Goal: Answer question/provide support: Share knowledge or assist other users

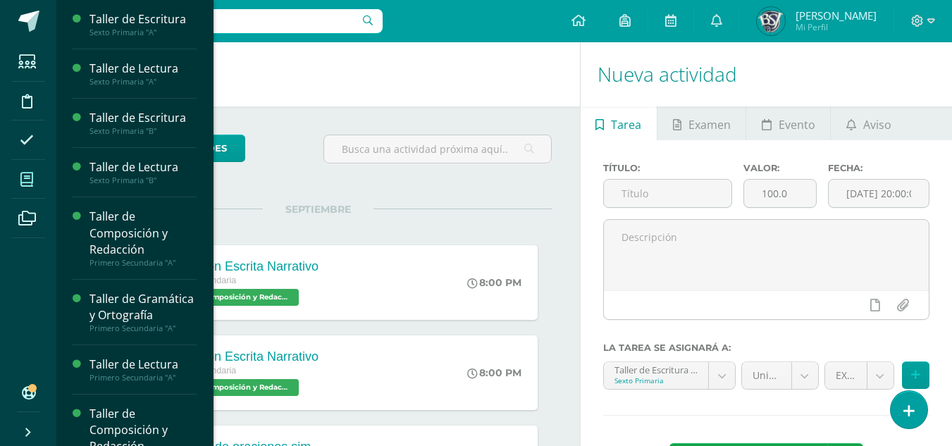
click at [28, 182] on icon at bounding box center [26, 180] width 13 height 14
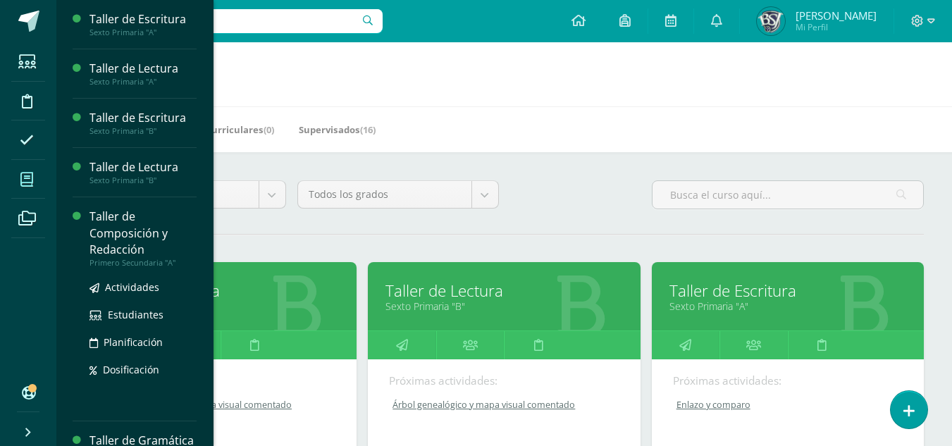
click at [113, 230] on div "Taller de Composición y Redacción" at bounding box center [142, 233] width 107 height 49
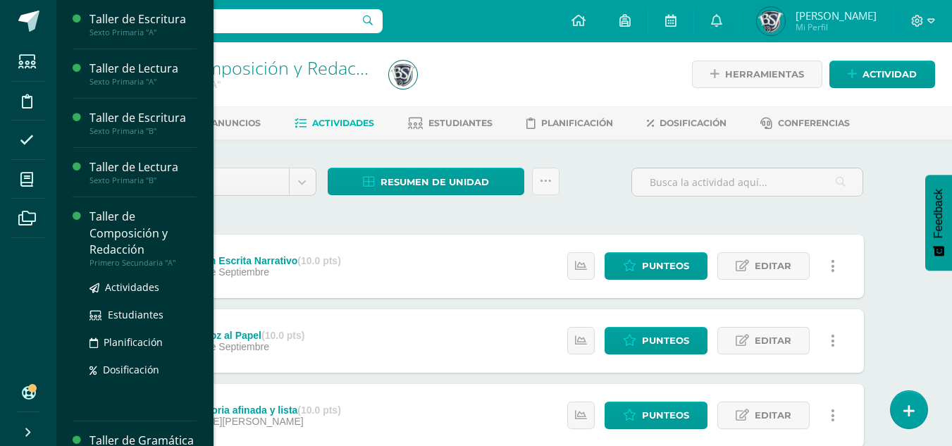
click at [149, 227] on div "Taller de Composición y Redacción" at bounding box center [142, 233] width 107 height 49
click at [106, 229] on div "Taller de Composición y Redacción" at bounding box center [142, 233] width 107 height 49
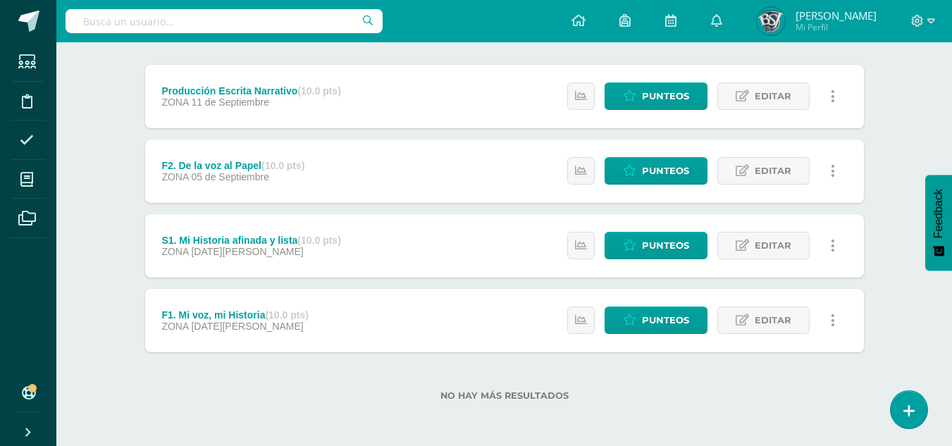
scroll to position [99, 0]
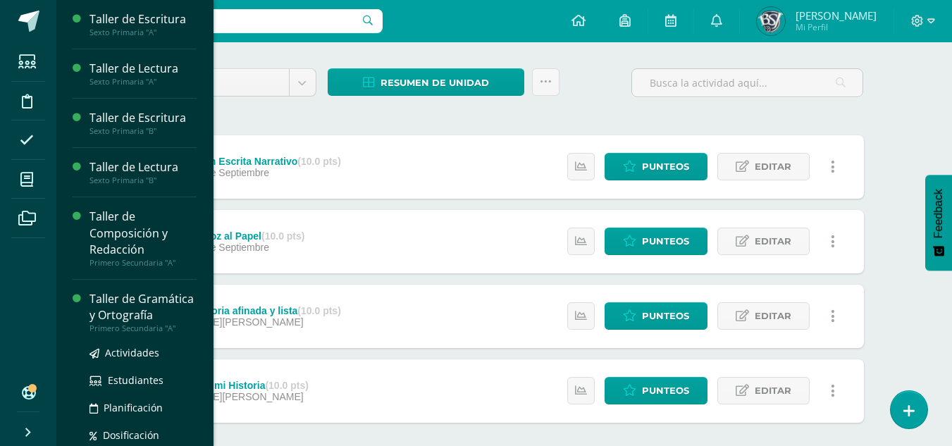
click at [101, 297] on div "Taller de Gramática y Ortografía" at bounding box center [142, 307] width 107 height 32
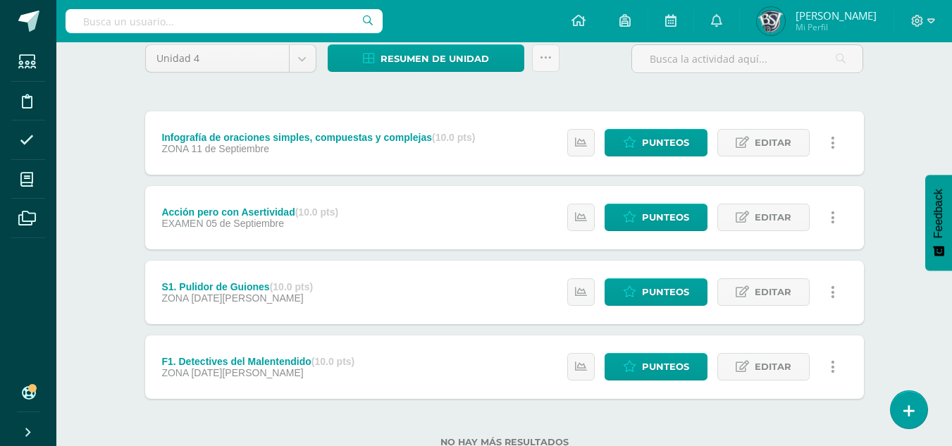
scroll to position [141, 0]
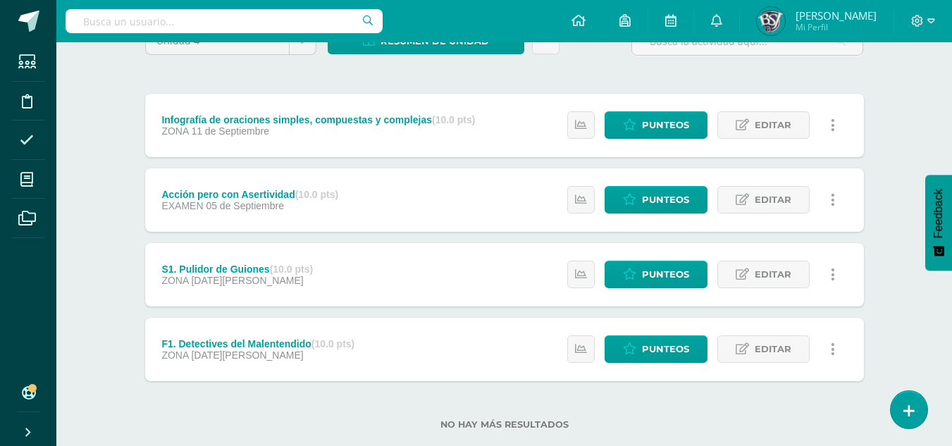
click at [275, 192] on div "Acción pero con Asertividad (10.0 pts)" at bounding box center [249, 194] width 177 height 11
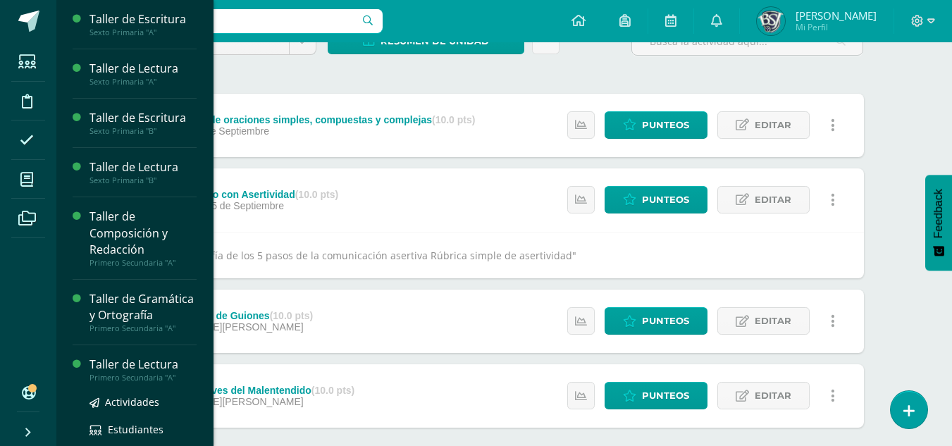
click at [120, 373] on div "Taller de Lectura" at bounding box center [142, 365] width 107 height 16
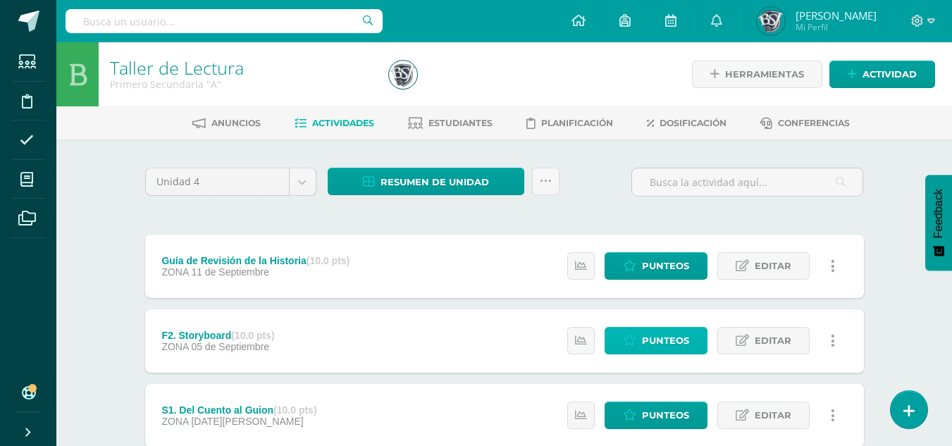
click at [645, 336] on span "Punteos" at bounding box center [665, 341] width 47 height 26
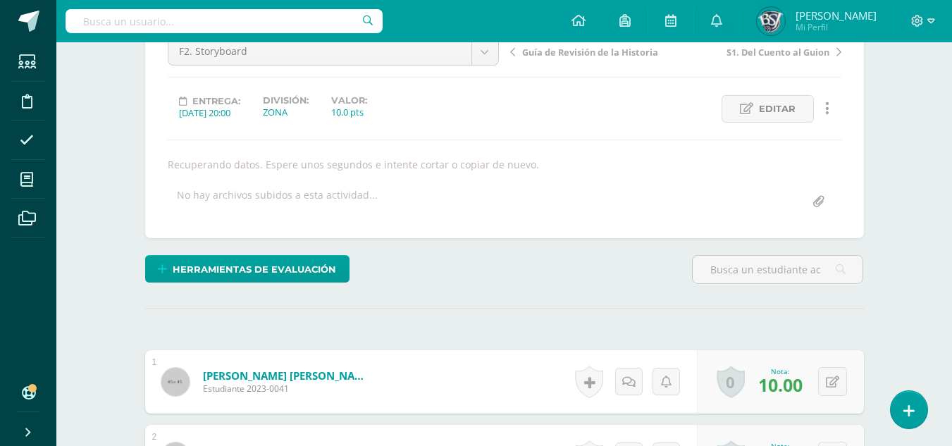
scroll to position [120, 0]
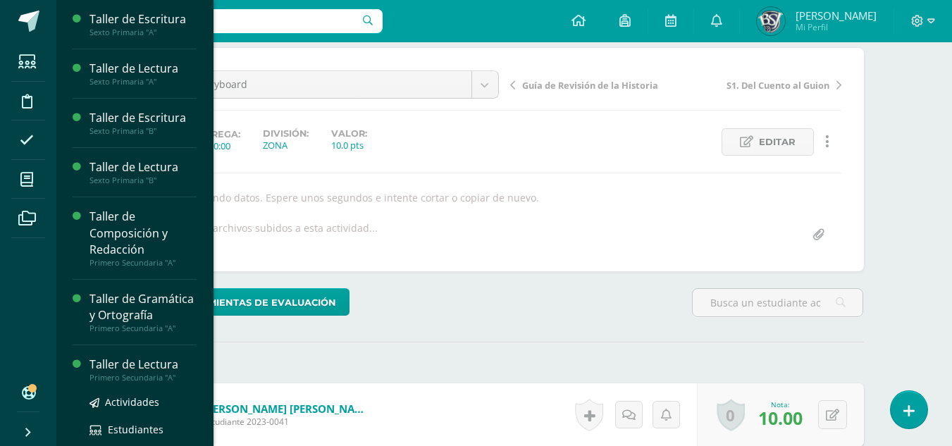
click at [112, 373] on div "Taller de Lectura" at bounding box center [142, 365] width 107 height 16
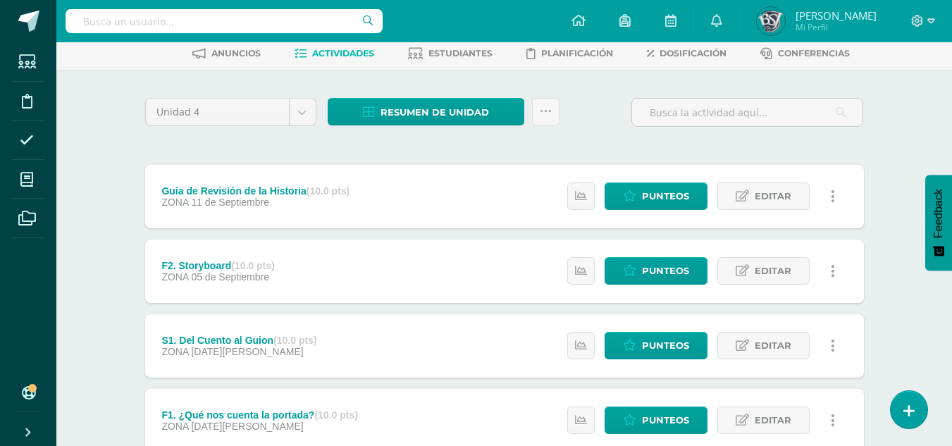
scroll to position [70, 0]
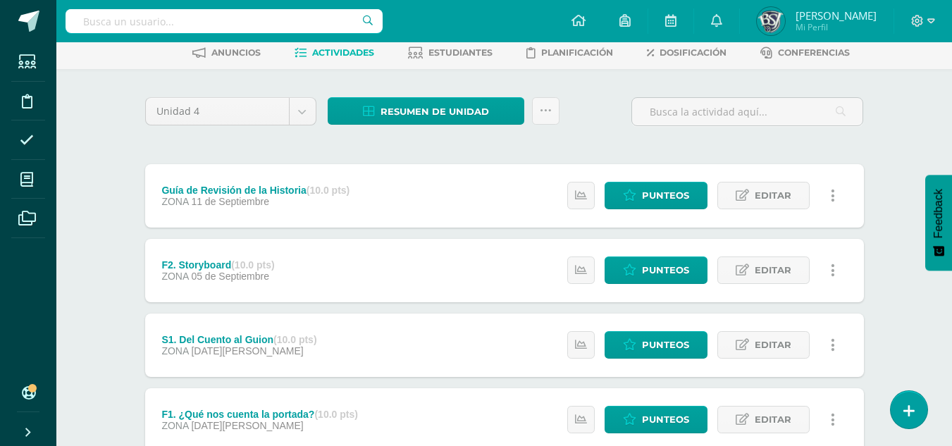
click at [213, 185] on div "Guía de Revisión de la Historia (10.0 pts)" at bounding box center [255, 190] width 188 height 11
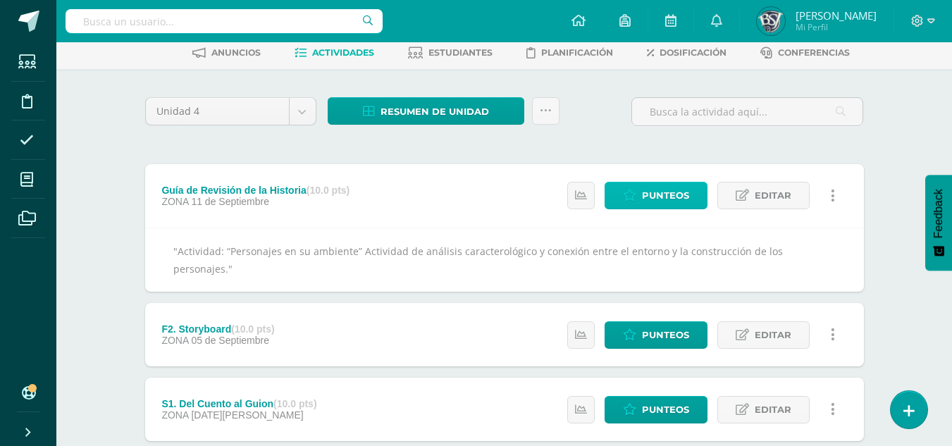
click at [664, 185] on span "Punteos" at bounding box center [665, 195] width 47 height 26
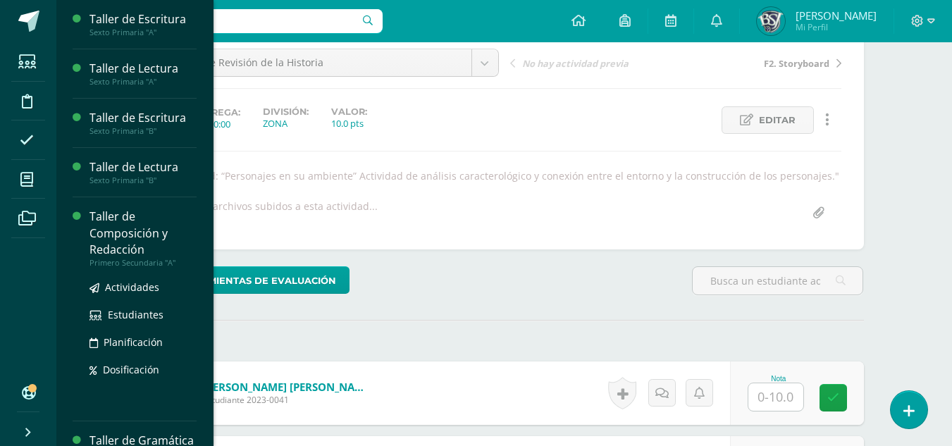
scroll to position [142, 0]
click at [101, 230] on div "Taller de Composición y Redacción" at bounding box center [142, 233] width 107 height 49
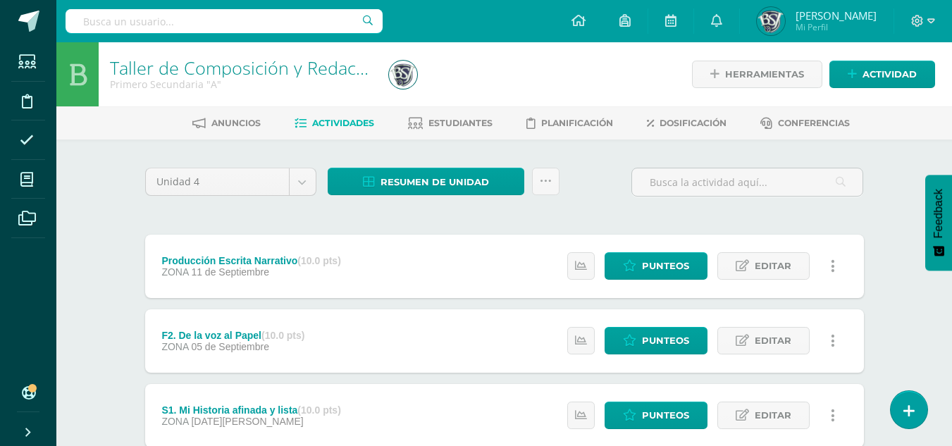
click at [213, 261] on div "Producción Escrita Narrativo (10.0 pts)" at bounding box center [250, 260] width 179 height 11
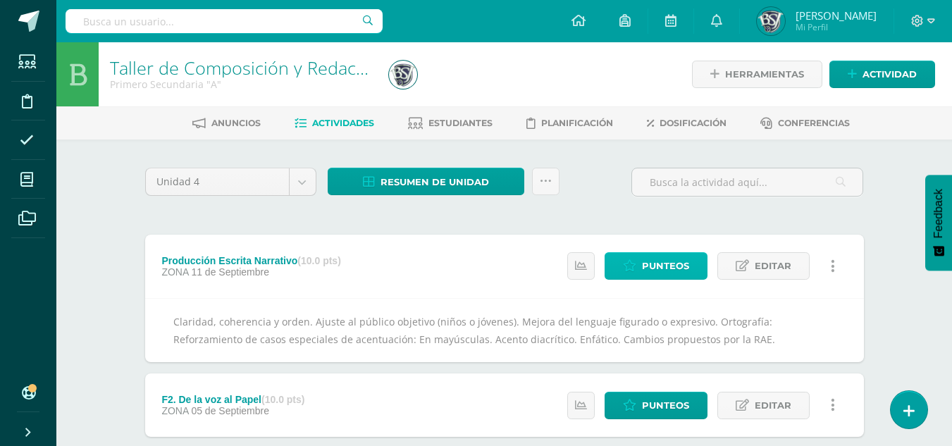
click at [665, 256] on span "Punteos" at bounding box center [665, 266] width 47 height 26
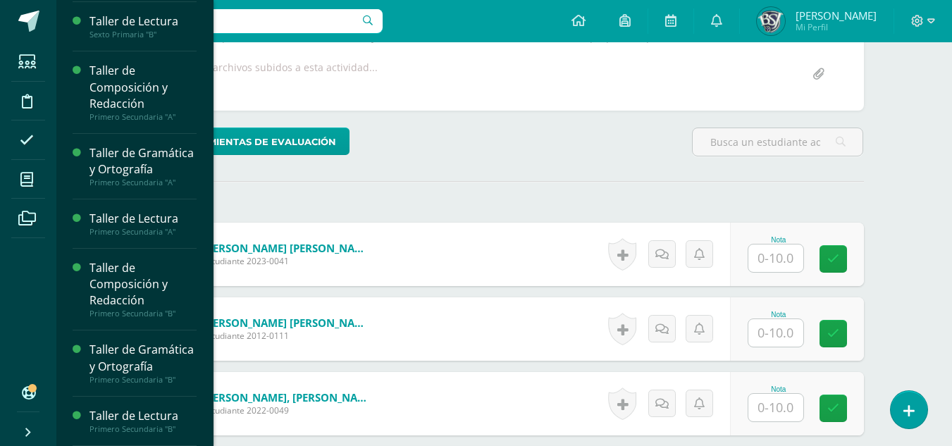
scroll to position [295, 0]
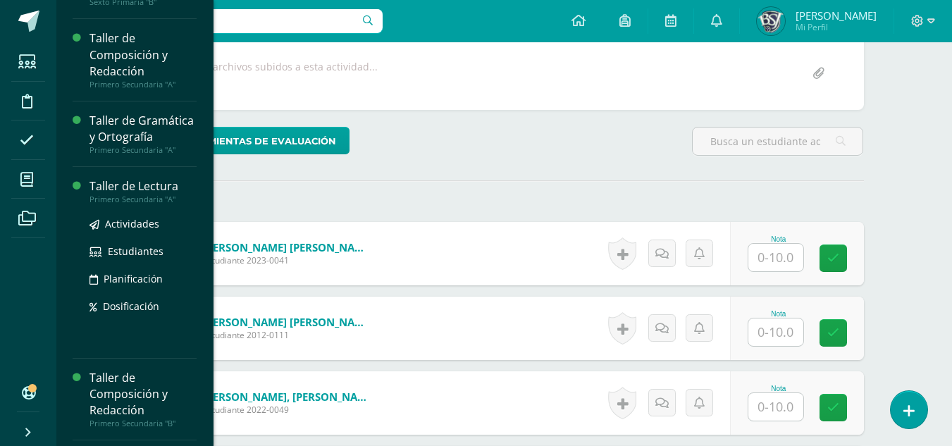
click at [125, 194] on div "Taller de Lectura" at bounding box center [142, 186] width 107 height 16
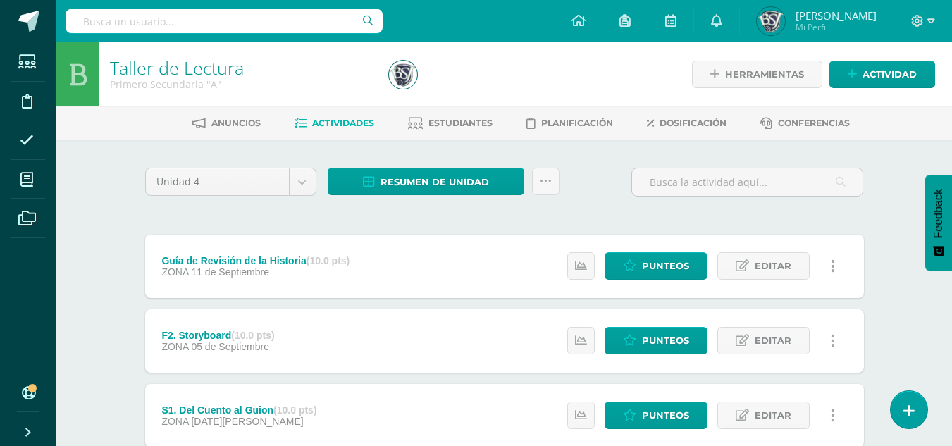
scroll to position [70, 0]
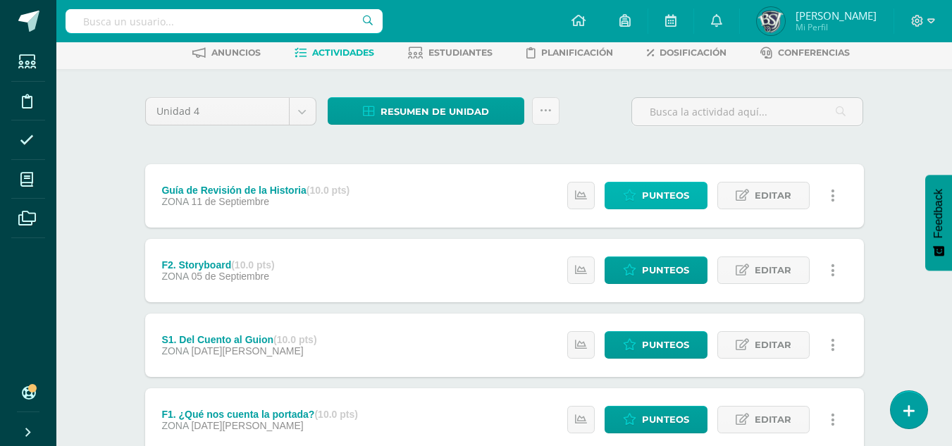
click at [667, 188] on span "Punteos" at bounding box center [665, 195] width 47 height 26
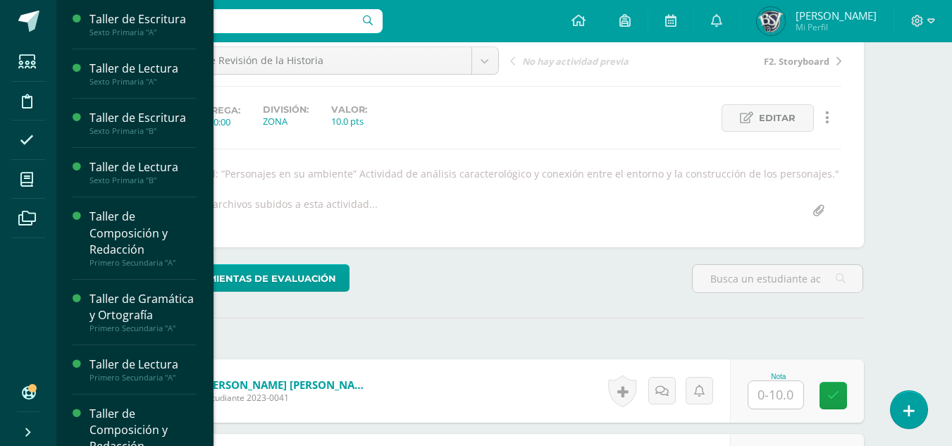
scroll to position [70, 0]
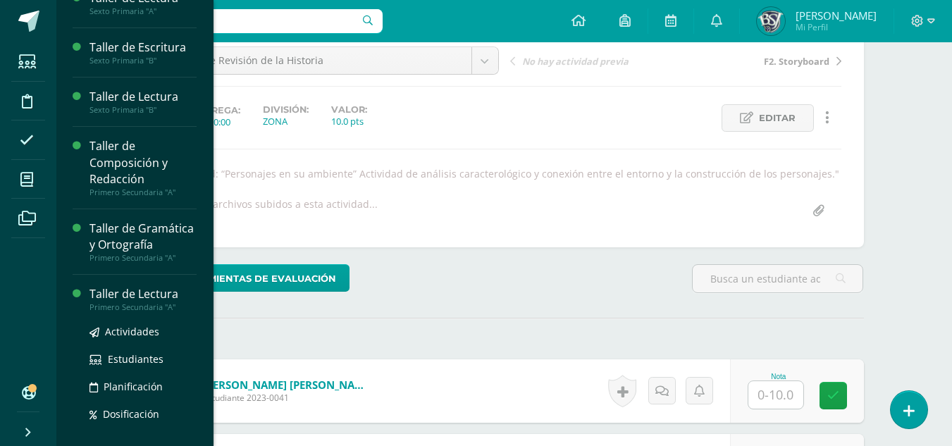
click at [116, 302] on div "Taller de Lectura" at bounding box center [142, 294] width 107 height 16
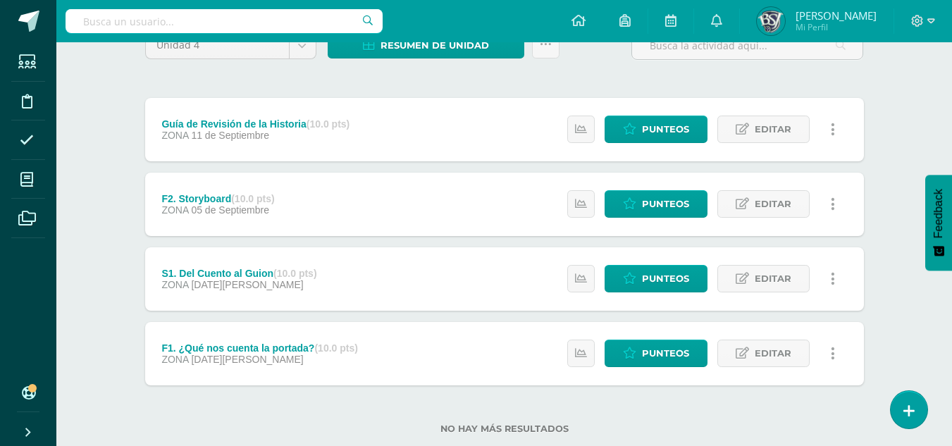
scroll to position [141, 0]
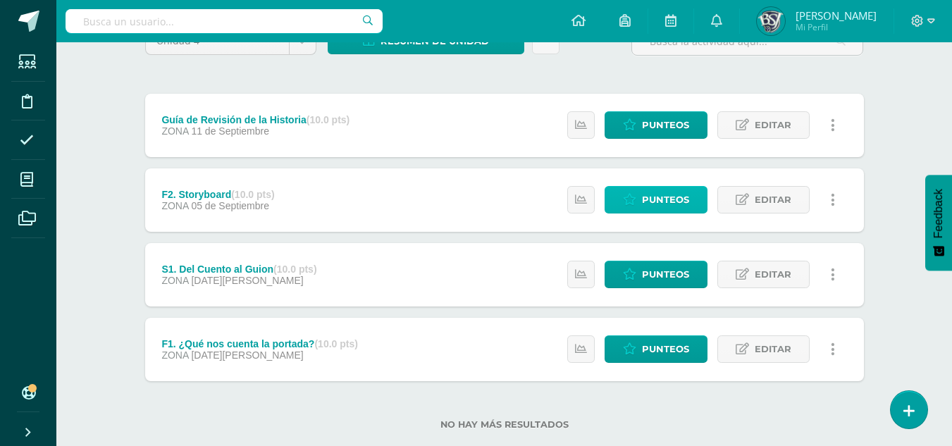
click at [660, 203] on span "Punteos" at bounding box center [665, 200] width 47 height 26
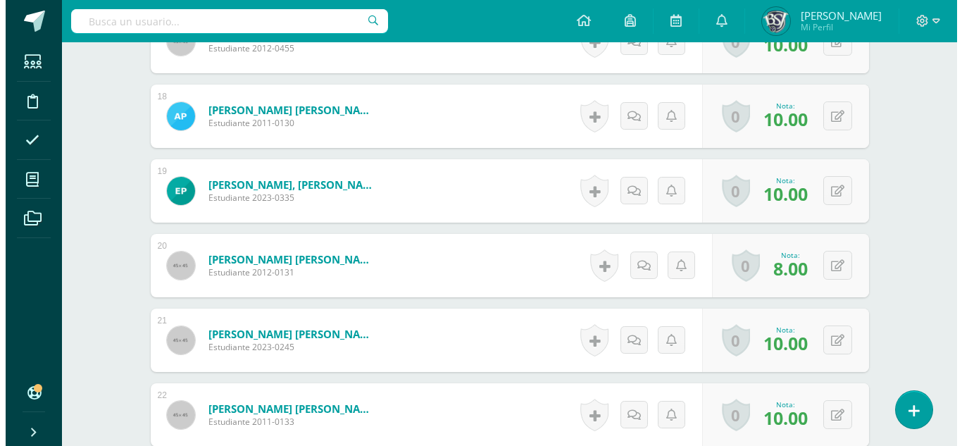
scroll to position [1689, 0]
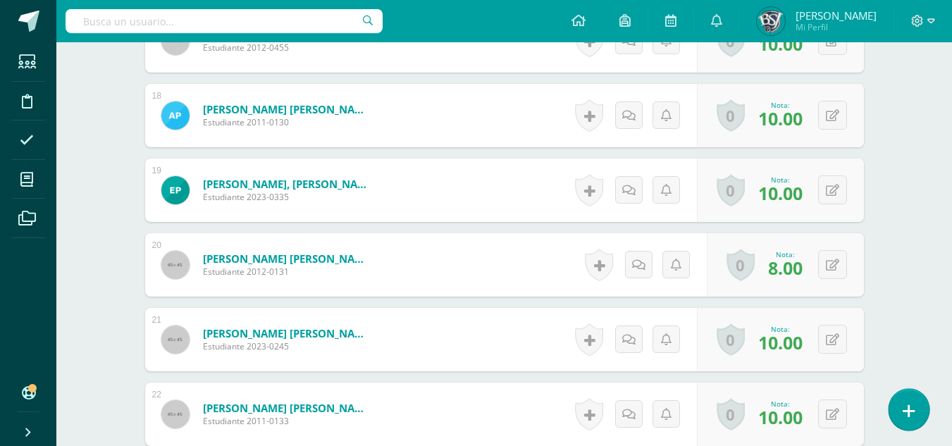
click at [907, 417] on icon at bounding box center [909, 411] width 13 height 16
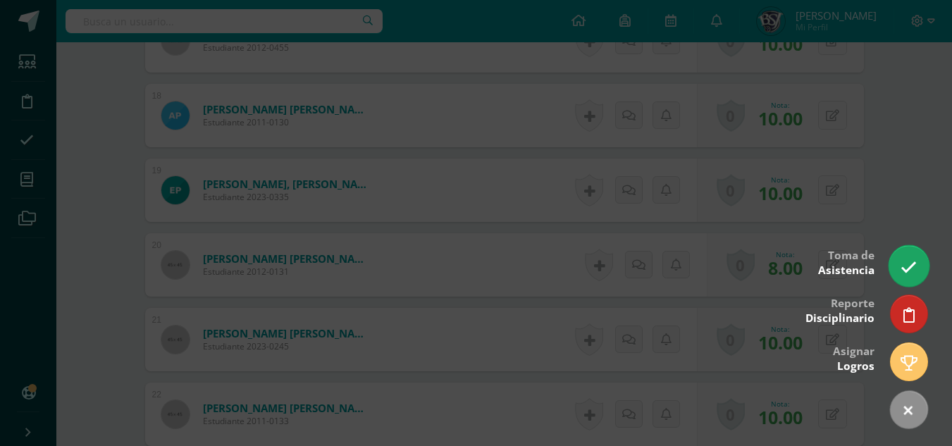
click at [913, 256] on link at bounding box center [908, 265] width 40 height 41
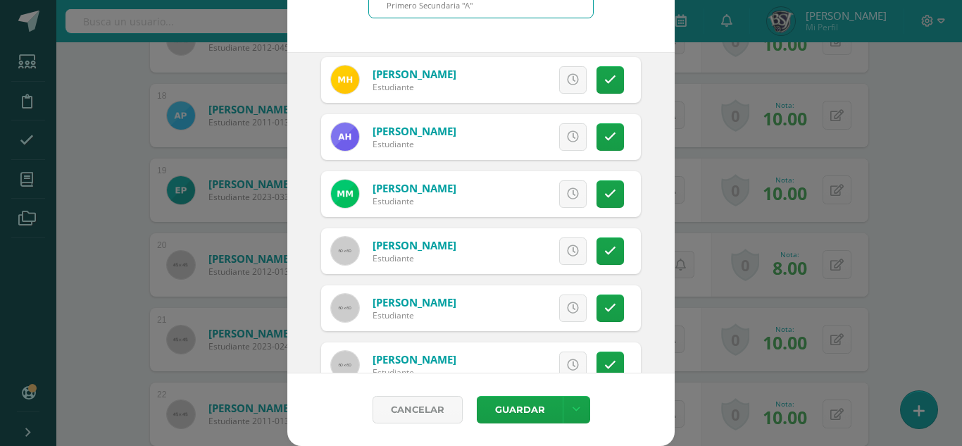
scroll to position [621, 0]
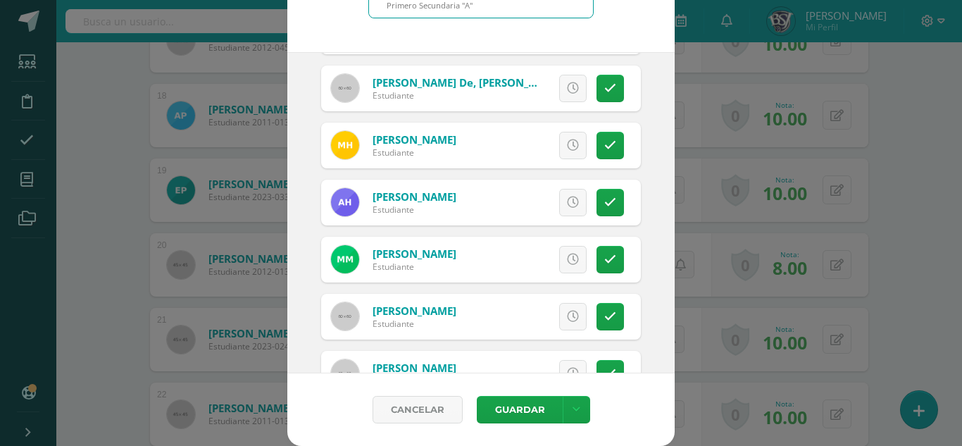
click at [491, 10] on div "Taller de Lectura Primero Secundaria "A"" at bounding box center [481, 0] width 224 height 35
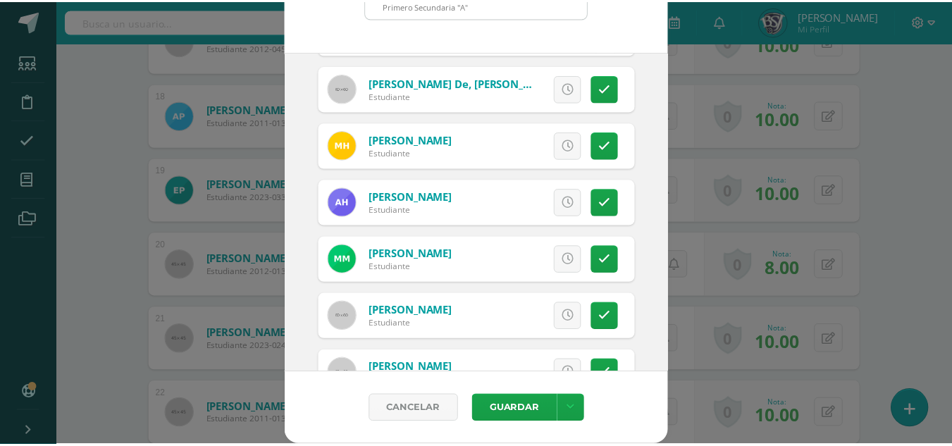
scroll to position [0, 0]
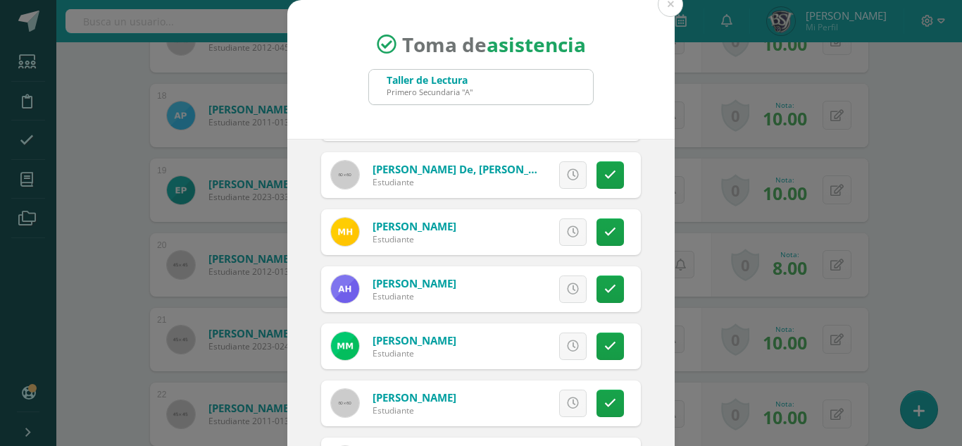
click at [487, 87] on div "Taller de Lectura Primero Secundaria "A"" at bounding box center [481, 87] width 224 height 35
click at [659, 0] on button at bounding box center [670, 4] width 25 height 25
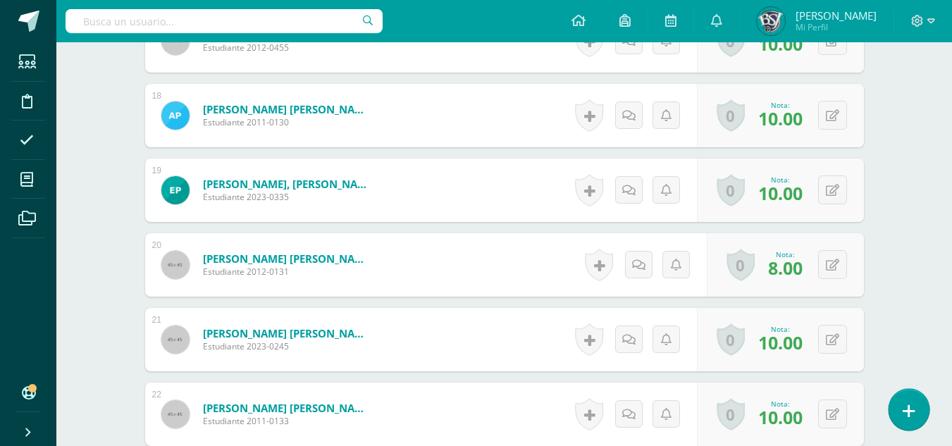
click at [910, 408] on icon at bounding box center [909, 411] width 13 height 16
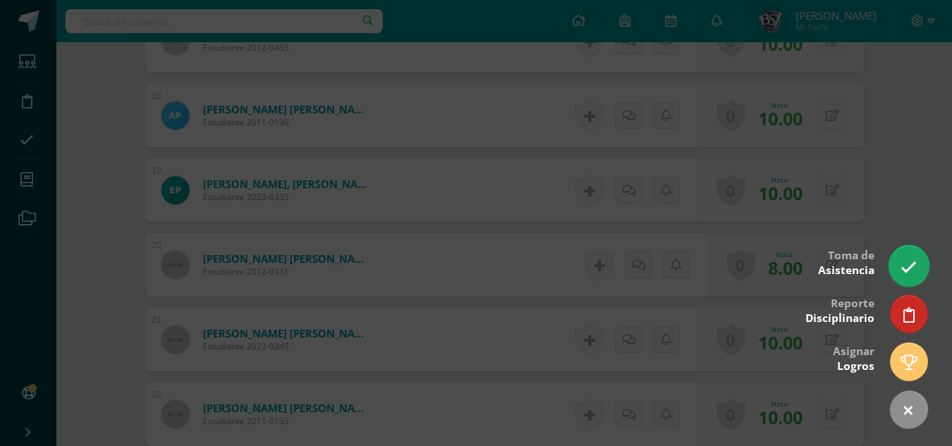
click at [907, 268] on icon at bounding box center [908, 267] width 16 height 16
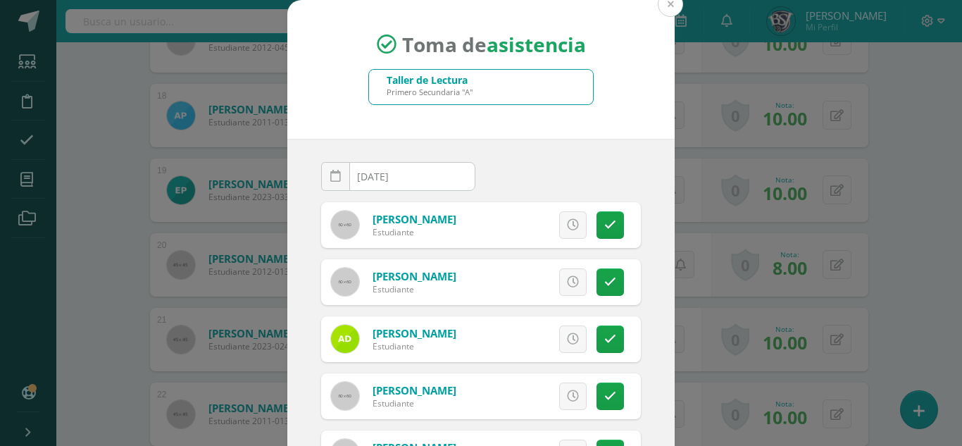
click at [660, 7] on button at bounding box center [670, 4] width 25 height 25
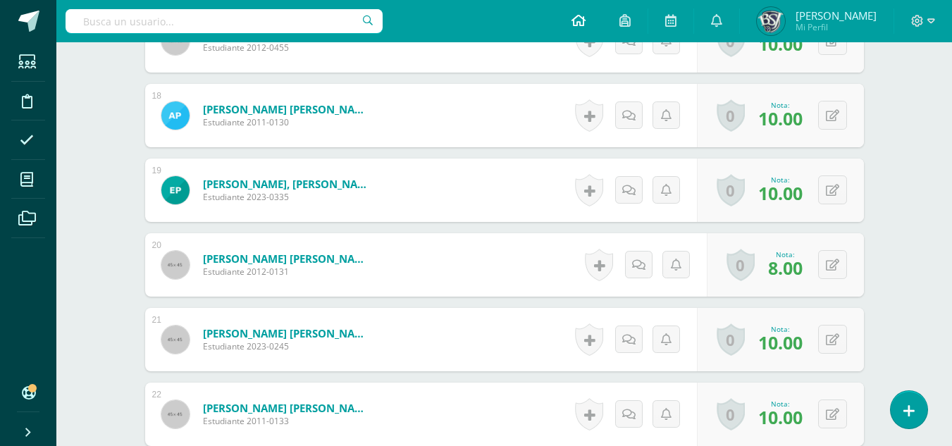
click at [602, 12] on link at bounding box center [578, 21] width 48 height 42
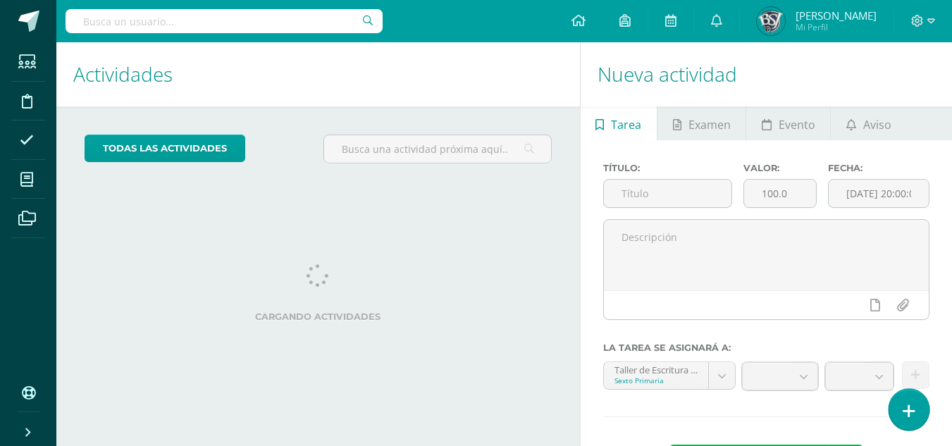
click at [913, 414] on icon at bounding box center [909, 411] width 13 height 16
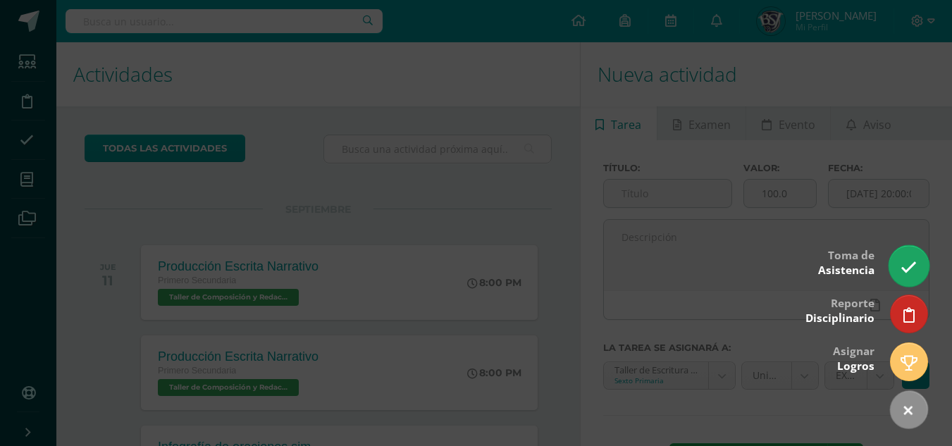
click at [908, 249] on link at bounding box center [908, 265] width 40 height 41
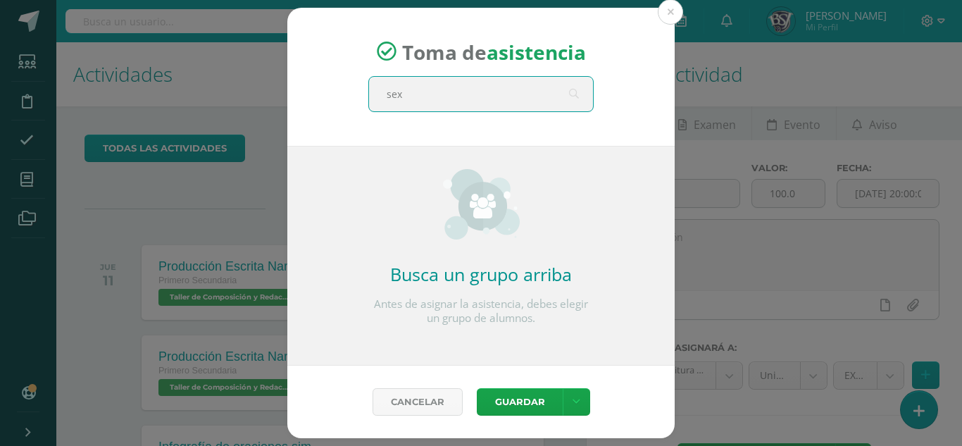
type input "sext"
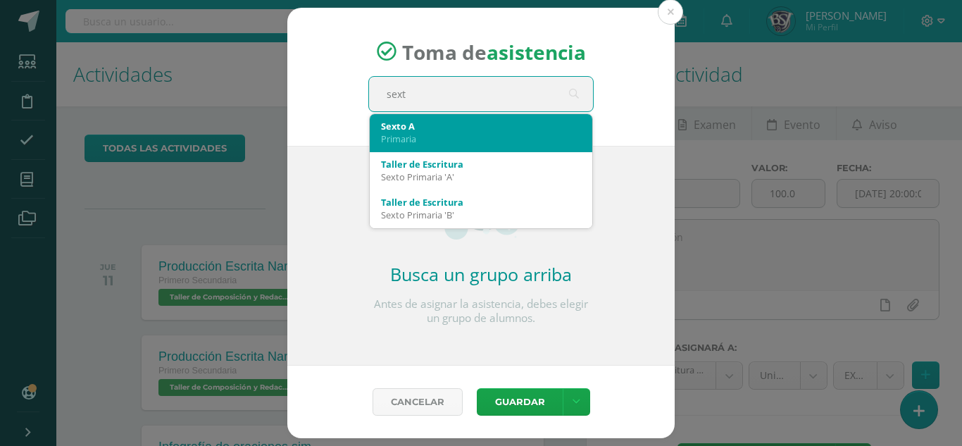
click at [483, 129] on div "Sexto A" at bounding box center [481, 126] width 200 height 13
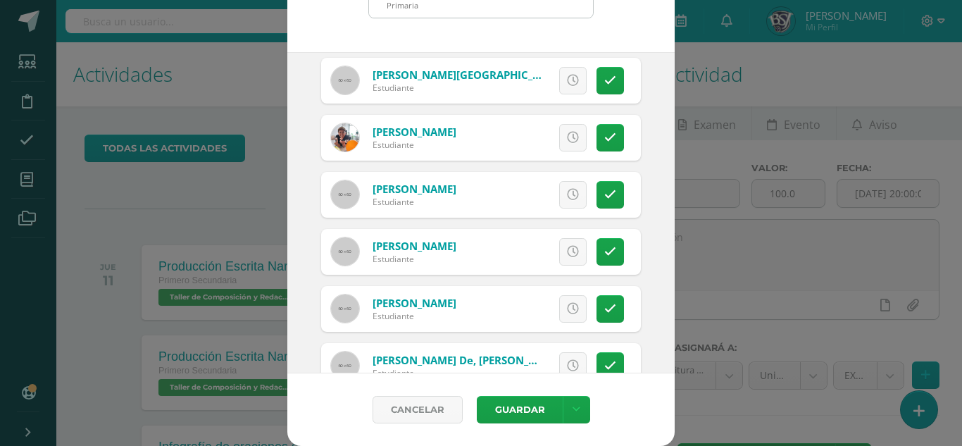
scroll to position [1255, 0]
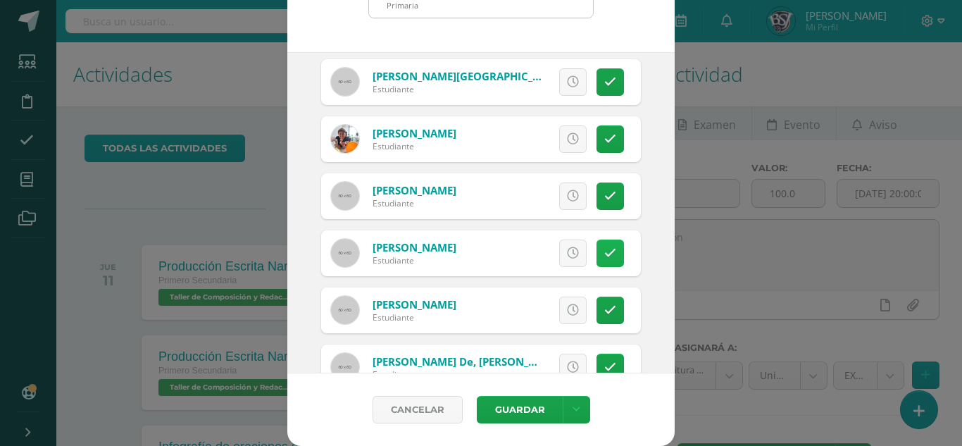
click at [605, 256] on icon at bounding box center [611, 253] width 12 height 12
click at [530, 406] on button "Guardar" at bounding box center [520, 409] width 86 height 27
